Goal: Find contact information: Find contact information

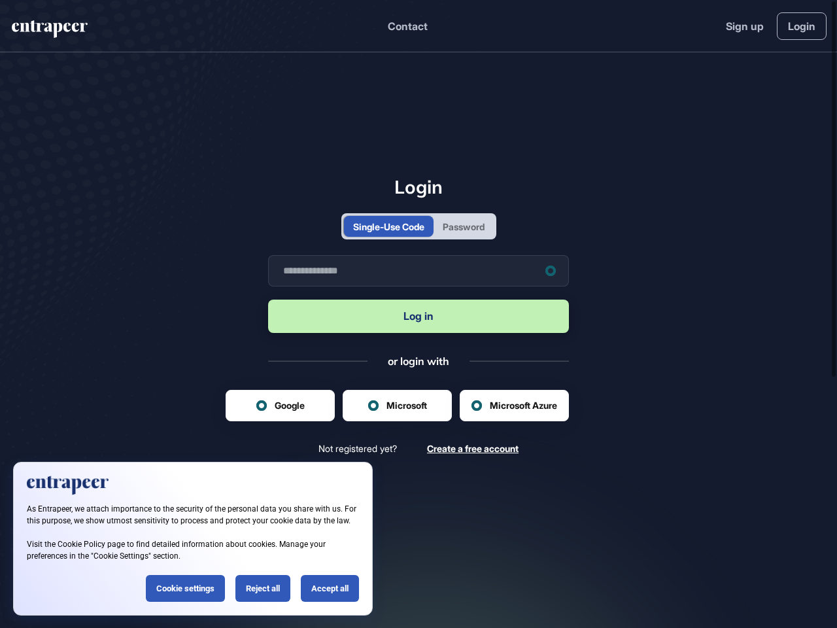
click at [418, 314] on button "Log in" at bounding box center [418, 315] width 301 height 33
click at [407, 26] on button "Contact" at bounding box center [408, 26] width 40 height 17
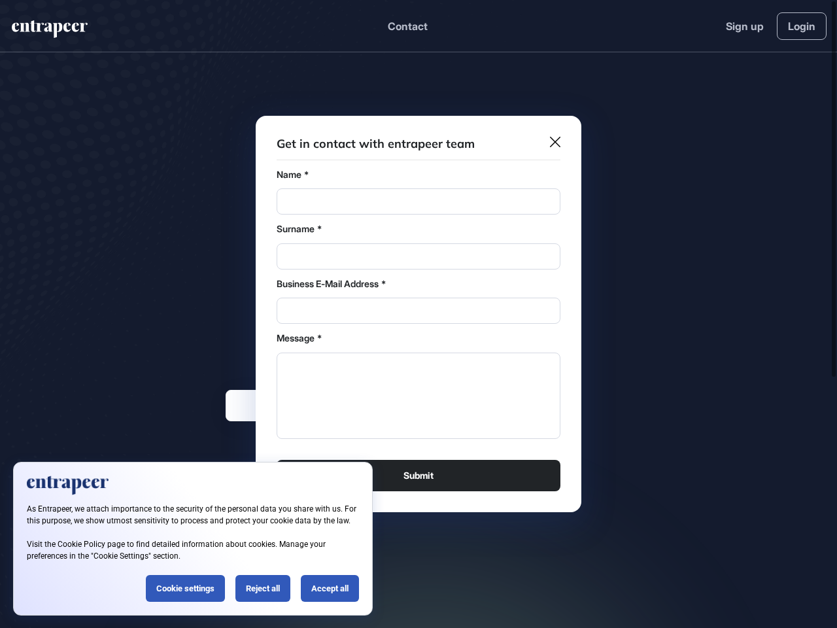
click at [418, 340] on div "Message *" at bounding box center [419, 338] width 284 height 13
click at [386, 226] on div "Surname *" at bounding box center [419, 228] width 284 height 13
click at [465, 226] on div "Surname *" at bounding box center [419, 228] width 284 height 13
click at [397, 405] on textarea "Message" at bounding box center [419, 395] width 284 height 86
click at [514, 405] on textarea "Message" at bounding box center [419, 395] width 284 height 86
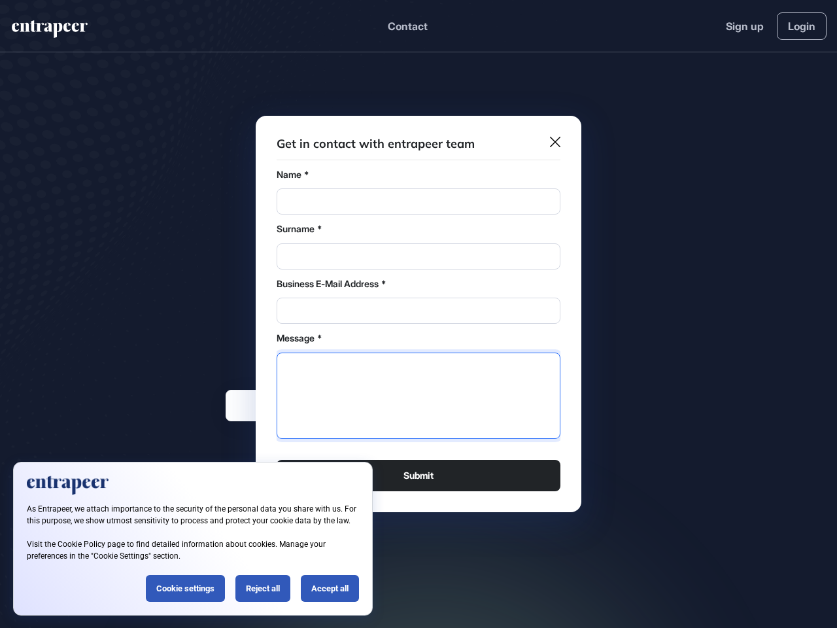
click at [834, 314] on div at bounding box center [418, 314] width 837 height 628
